Goal: Transaction & Acquisition: Purchase product/service

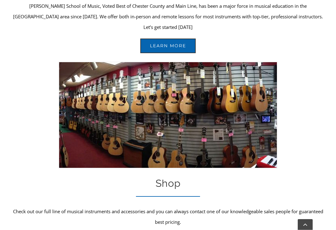
scroll to position [761, 0]
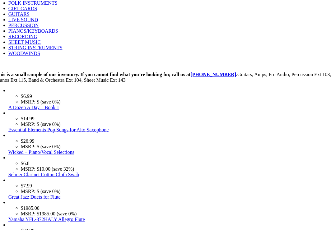
scroll to position [506, 0]
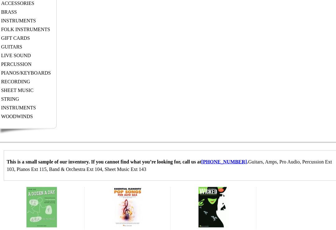
click at [22, 49] on link "GUITARS" at bounding box center [11, 46] width 21 height 5
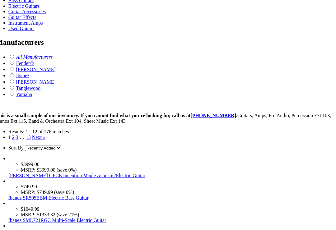
scroll to position [515, 0]
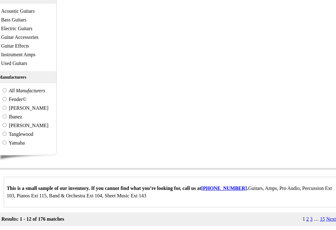
click at [48, 111] on link "[PERSON_NAME]" at bounding box center [28, 107] width 39 height 5
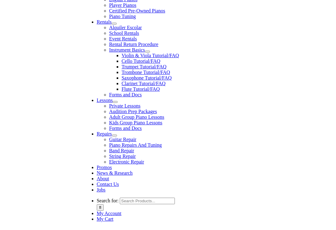
scroll to position [214, 0]
